Goal: Contribute content: Add original content to the website for others to see

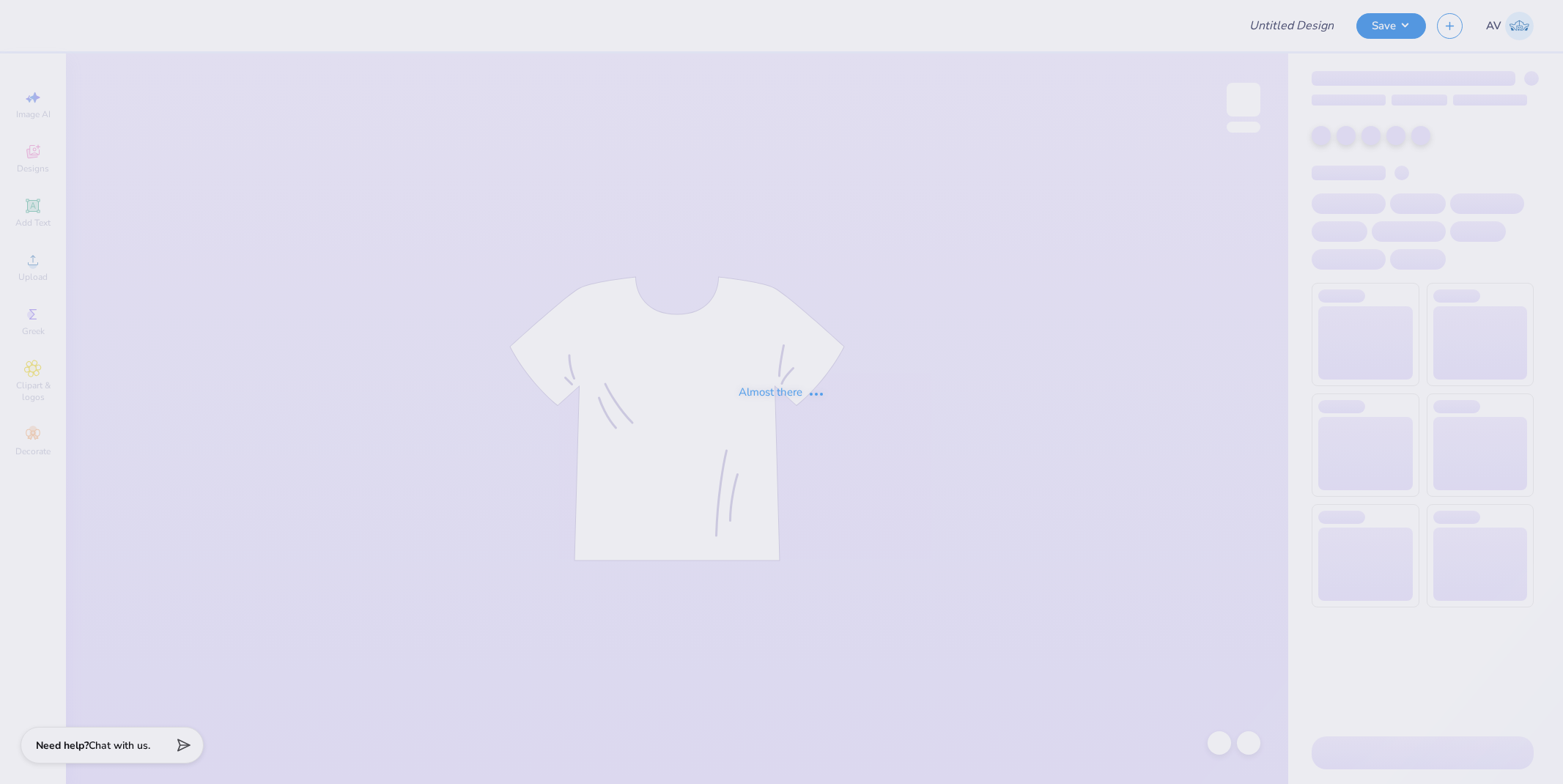
type input "Hats for [PERSON_NAME]!"
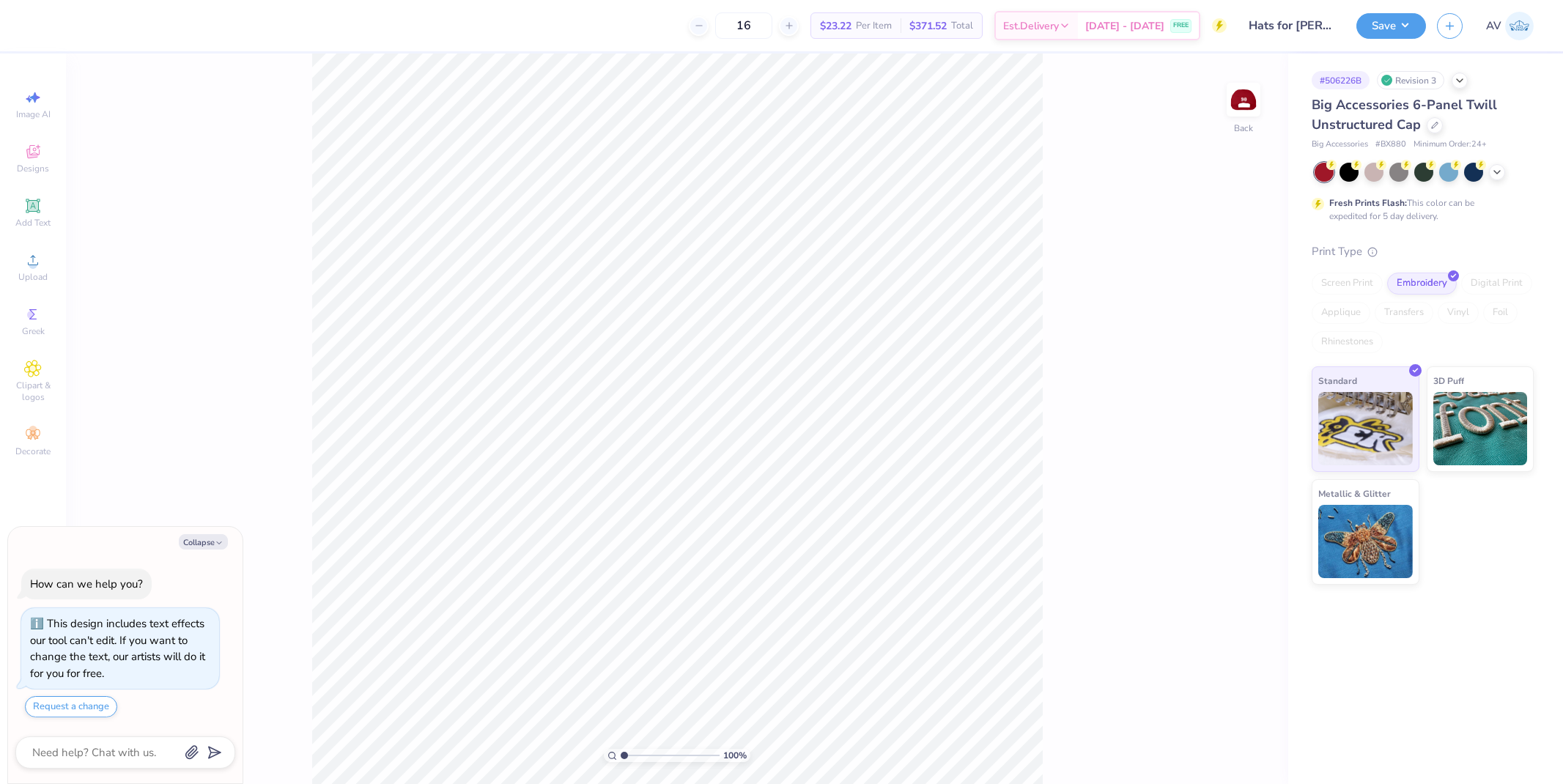
type textarea "x"
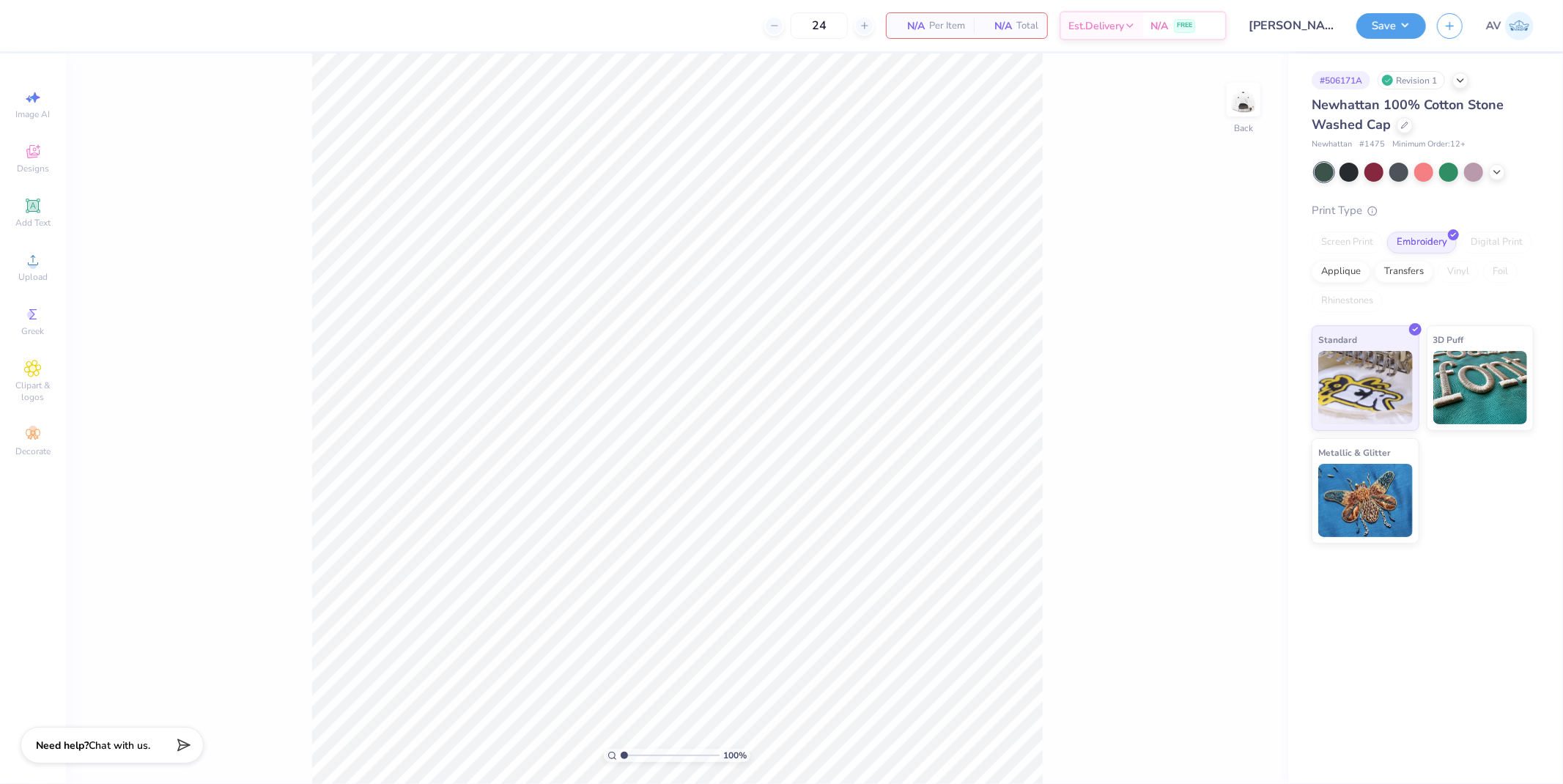
click at [1436, 81] on div "Revision 1" at bounding box center [1411, 80] width 67 height 18
click at [1460, 77] on icon at bounding box center [1461, 79] width 12 height 12
